Goal: Navigation & Orientation: Go to known website

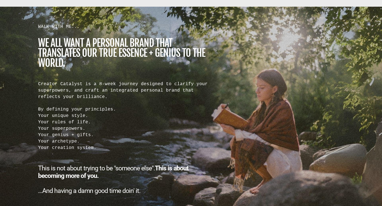
scroll to position [495, 0]
